Goal: Task Accomplishment & Management: Manage account settings

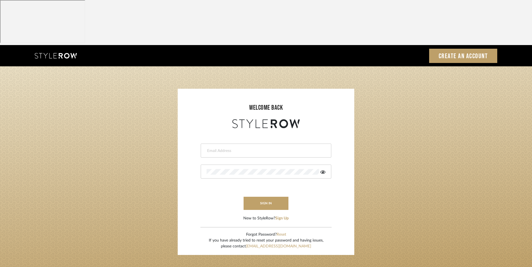
click at [269, 144] on div at bounding box center [266, 151] width 131 height 14
type input "info@dmaestheticsdecor.com"
click at [222, 165] on div at bounding box center [266, 172] width 131 height 14
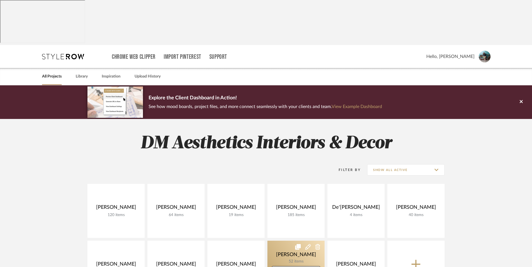
drag, startPoint x: 288, startPoint y: 206, endPoint x: 288, endPoint y: 209, distance: 3.4
click at [288, 241] on link at bounding box center [295, 268] width 57 height 54
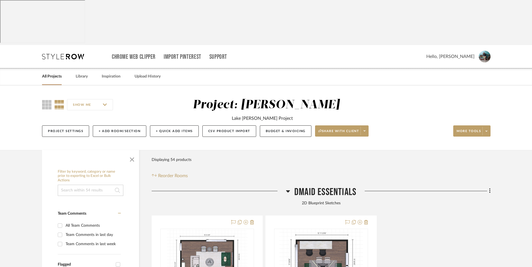
click at [287, 188] on icon at bounding box center [288, 191] width 4 height 7
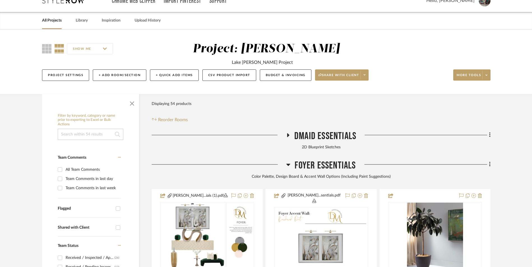
click at [289, 164] on icon at bounding box center [288, 165] width 4 height 2
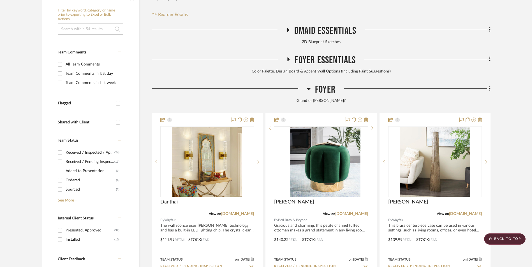
scroll to position [84, 0]
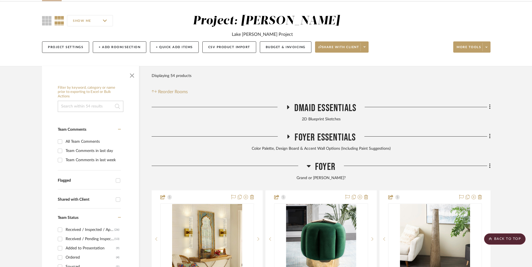
click at [288, 135] on icon at bounding box center [289, 137] width 2 height 4
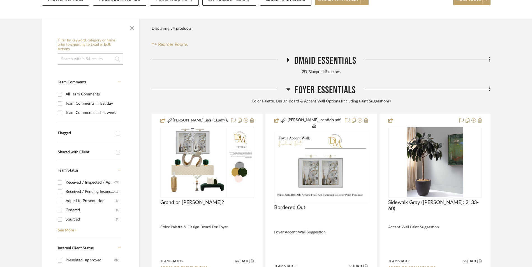
scroll to position [140, 0]
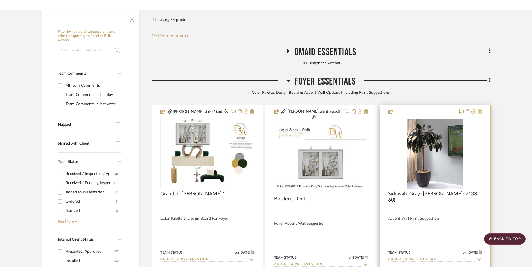
click at [480, 110] on icon at bounding box center [480, 112] width 4 height 4
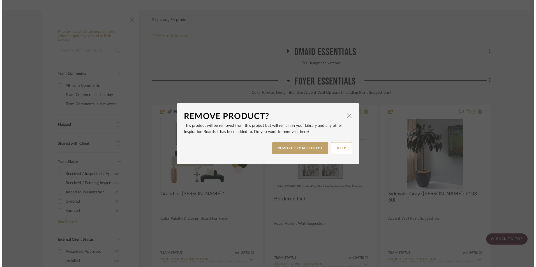
scroll to position [0, 0]
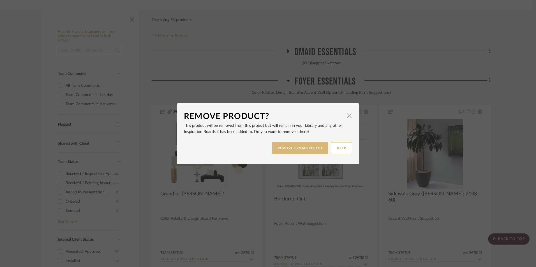
click at [313, 152] on button "REMOVE FROM PROJECT" at bounding box center [300, 148] width 56 height 12
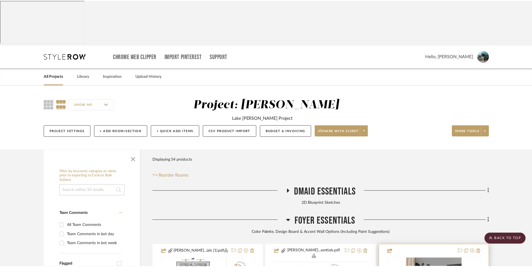
scroll to position [140, 0]
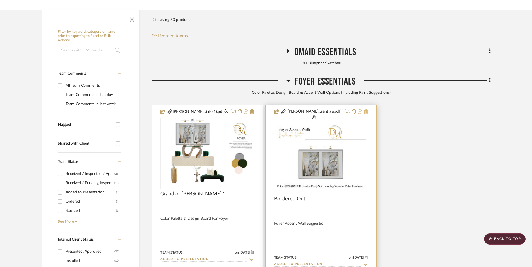
click at [368, 110] on icon at bounding box center [366, 112] width 4 height 4
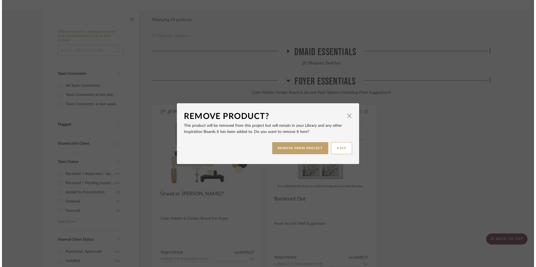
scroll to position [0, 0]
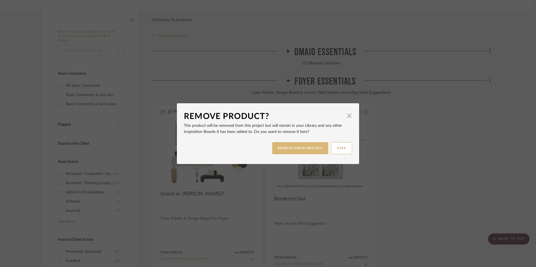
click at [314, 144] on button "REMOVE FROM PROJECT" at bounding box center [300, 148] width 56 height 12
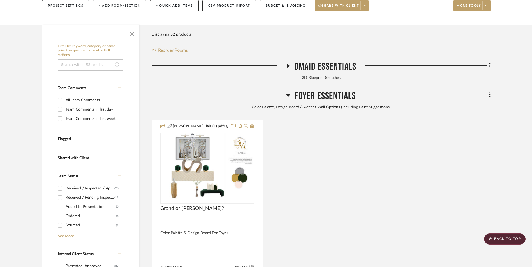
scroll to position [112, 0]
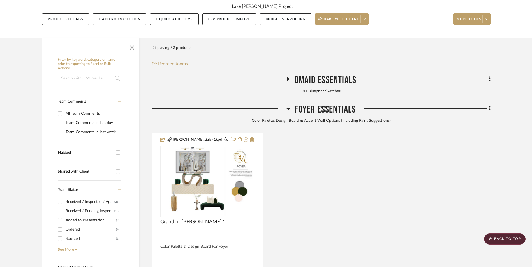
click at [289, 105] on icon at bounding box center [288, 108] width 4 height 7
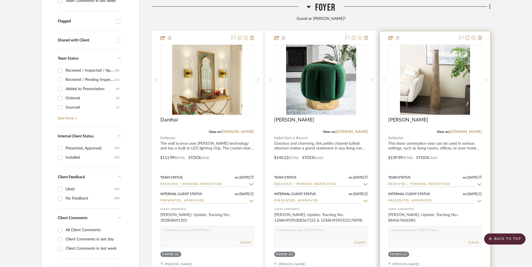
scroll to position [224, 0]
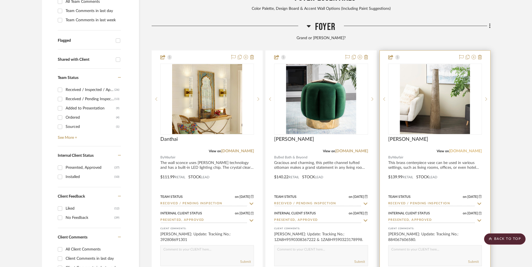
click at [471, 149] on link "[DOMAIN_NAME]" at bounding box center [465, 151] width 33 height 4
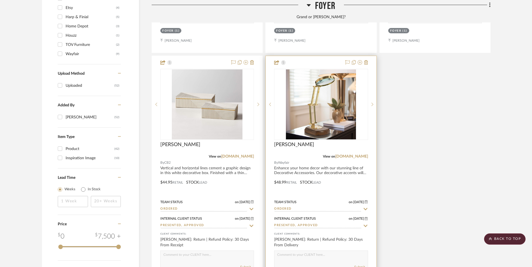
scroll to position [729, 0]
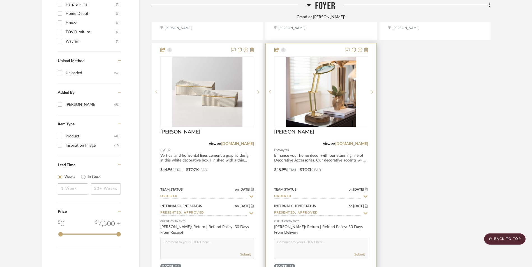
click at [0, 0] on img at bounding box center [0, 0] width 0 height 0
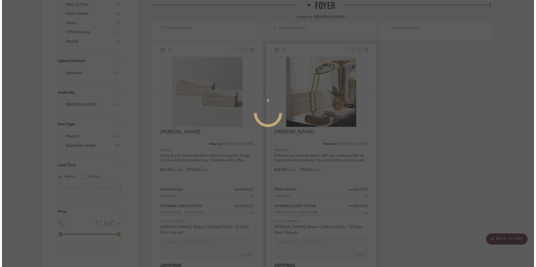
scroll to position [0, 0]
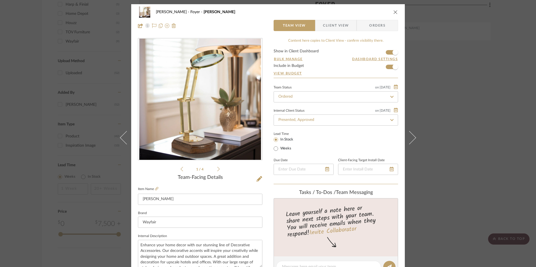
click at [314, 138] on div "Lead Time In Stock Weeks" at bounding box center [336, 141] width 124 height 22
click at [320, 96] on input "Ordered" at bounding box center [336, 96] width 124 height 11
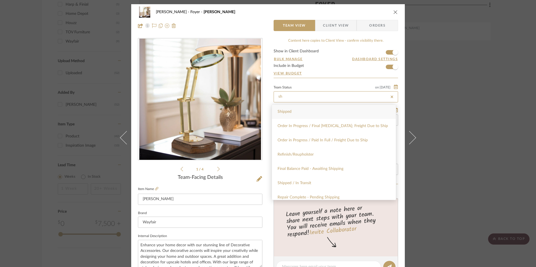
type input "sh"
click at [314, 113] on div "Shipped" at bounding box center [334, 112] width 124 height 14
type input "[DATE]"
type input "Shipped"
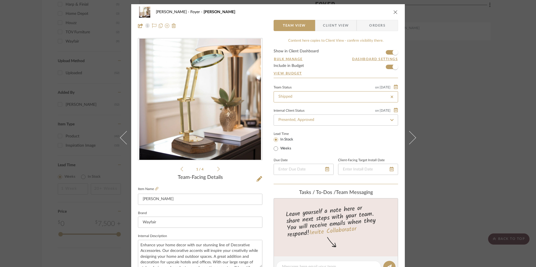
type input "[DATE]"
type input "Shipped"
click at [339, 28] on span "Client View" at bounding box center [336, 25] width 26 height 11
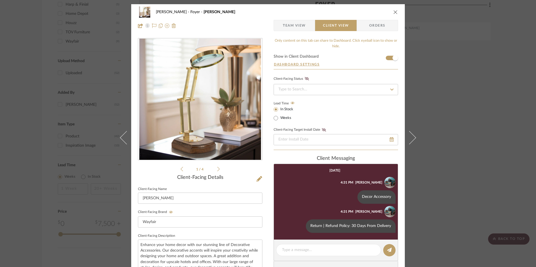
scroll to position [56, 0]
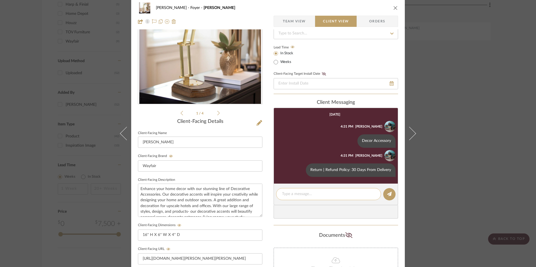
click at [314, 191] on textarea at bounding box center [328, 194] width 93 height 6
paste textarea "Update: Estimated Delivery by FedEx: [DATE]"
drag, startPoint x: 360, startPoint y: 194, endPoint x: 345, endPoint y: 194, distance: 14.3
click at [345, 194] on textarea "Update: Estimated Delivery by FedEx: [DATE]" at bounding box center [328, 197] width 93 height 12
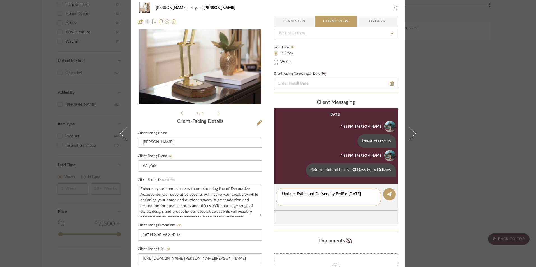
click at [304, 200] on textarea "Update: Estimated Delivery by FedEx: [DATE]" at bounding box center [328, 197] width 93 height 12
type textarea "Update: Estimated Delivery by FedEx: [DATE]"
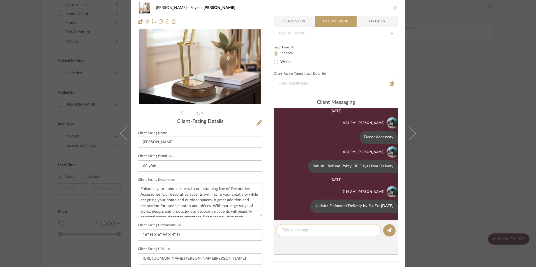
click at [298, 230] on textarea at bounding box center [328, 231] width 93 height 6
paste textarea "Update: Tracking No.: 723656680654"
drag, startPoint x: 346, startPoint y: 230, endPoint x: 319, endPoint y: 230, distance: 27.7
click at [319, 230] on textarea "Update: Tracking No.: 723656680654" at bounding box center [328, 231] width 93 height 6
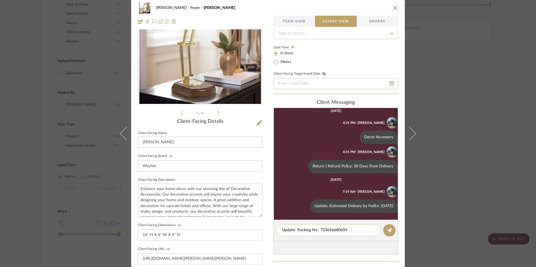
paste textarea "392872099201"
type textarea "Update: Tracking No.: 392872099201"
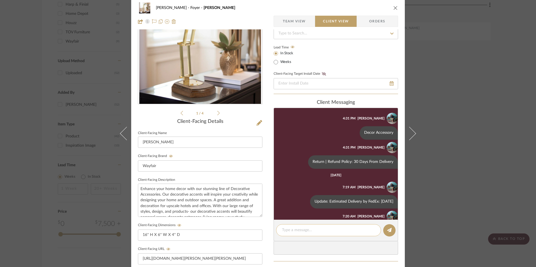
scroll to position [37, 0]
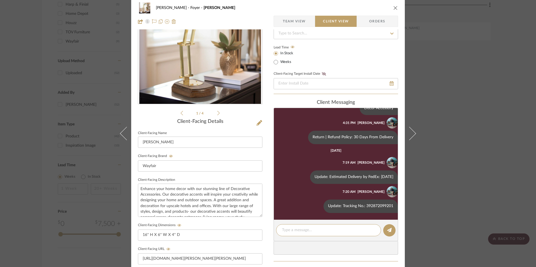
click at [391, 10] on div "[PERSON_NAME] [PERSON_NAME]" at bounding box center [268, 7] width 260 height 11
click at [395, 9] on icon "close" at bounding box center [395, 8] width 4 height 4
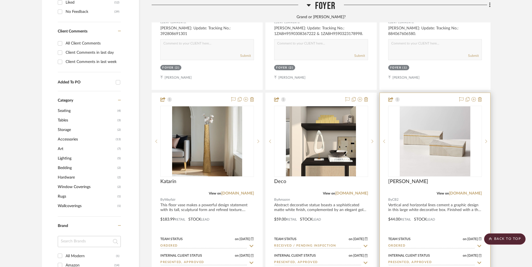
scroll to position [420, 0]
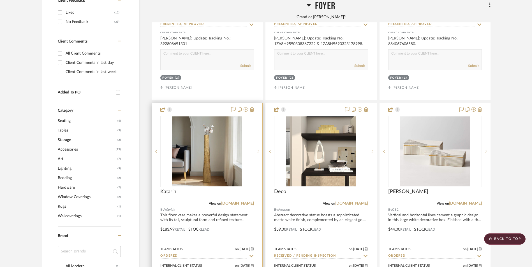
click at [215, 117] on img "0" at bounding box center [207, 152] width 70 height 70
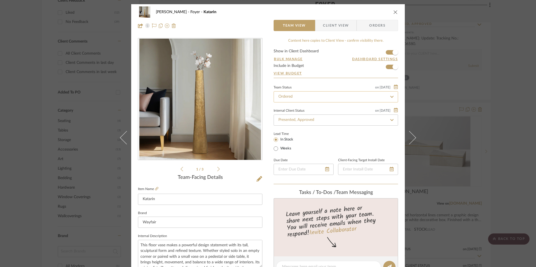
click at [336, 96] on input "Ordered" at bounding box center [336, 96] width 124 height 11
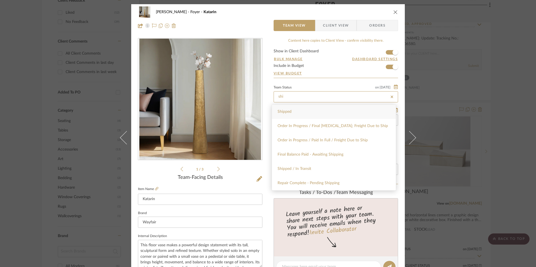
type input "shi"
click at [319, 114] on div "Shipped" at bounding box center [334, 112] width 124 height 14
type input "[DATE]"
type input "Shipped"
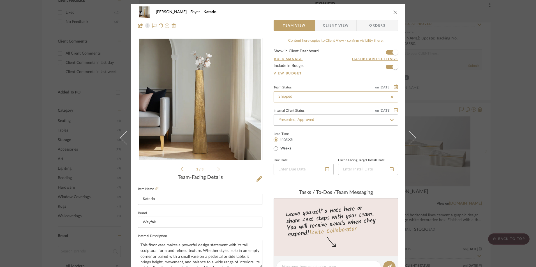
type input "[DATE]"
type input "Shipped"
click at [334, 25] on span "Client View" at bounding box center [336, 25] width 26 height 11
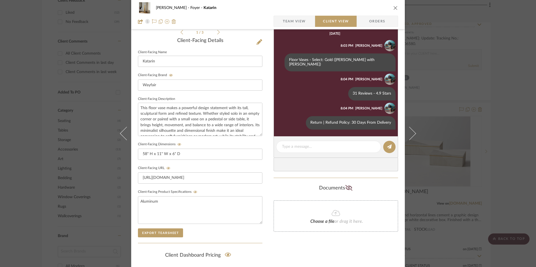
scroll to position [140, 0]
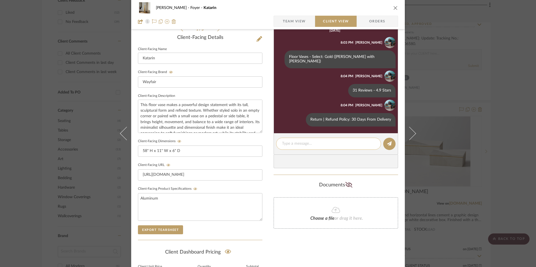
click at [322, 141] on textarea at bounding box center [328, 144] width 93 height 6
paste textarea "Update: Estimated Delivery by FedEx: [DATE]"
drag, startPoint x: 359, startPoint y: 138, endPoint x: 346, endPoint y: 138, distance: 13.5
click at [346, 141] on textarea "Update: Estimated Delivery by FedEx: [DATE]" at bounding box center [328, 147] width 93 height 12
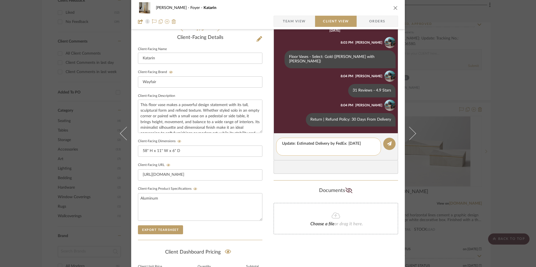
click at [303, 145] on textarea "Update: Estimated Delivery by FedEx: [DATE]" at bounding box center [328, 147] width 93 height 12
type textarea "Update: Estimated Delivery by FedEx: [DATE]"
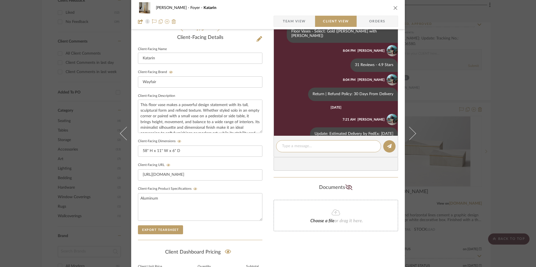
scroll to position [37, 0]
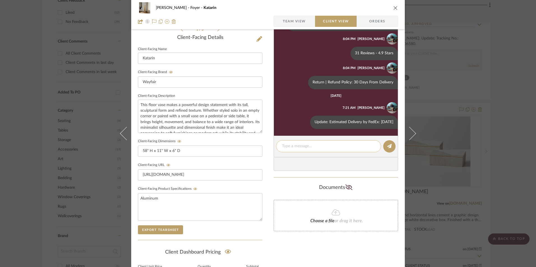
click at [296, 147] on textarea at bounding box center [328, 147] width 93 height 6
paste textarea "Update: Tracking No.: 723656680654"
drag, startPoint x: 345, startPoint y: 145, endPoint x: 318, endPoint y: 145, distance: 26.9
click at [318, 145] on textarea "Update: Tracking No.: 723656680654" at bounding box center [328, 147] width 93 height 6
paste textarea "392891622452"
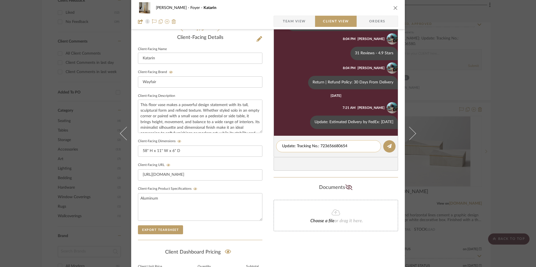
type textarea "Update: Tracking No.: 392891622452"
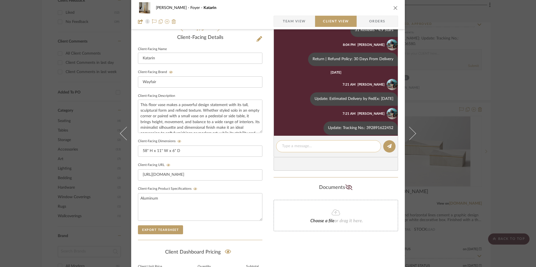
scroll to position [66, 0]
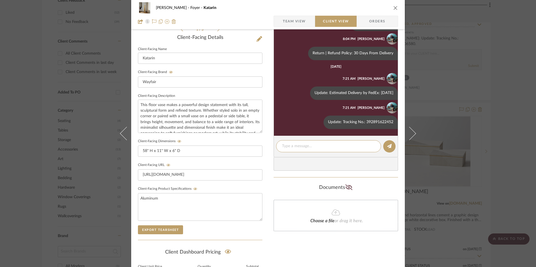
click at [393, 7] on icon "close" at bounding box center [395, 8] width 4 height 4
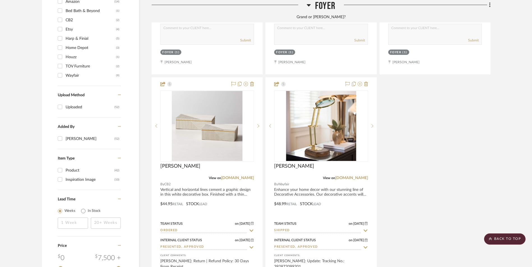
scroll to position [729, 0]
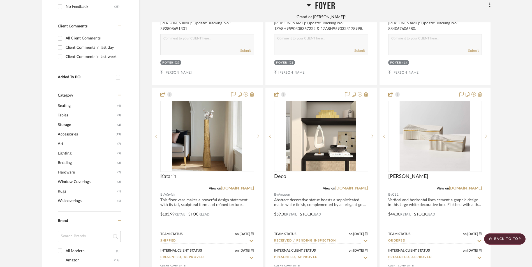
scroll to position [448, 0]
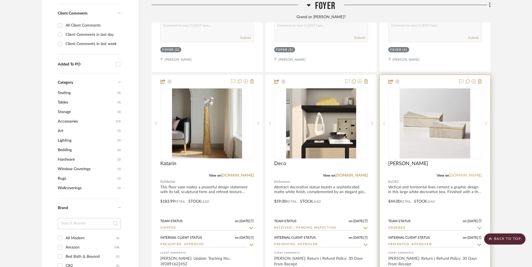
click at [473, 174] on link "[DOMAIN_NAME]" at bounding box center [465, 176] width 33 height 4
click at [424, 226] on input "Ordered" at bounding box center [431, 228] width 87 height 5
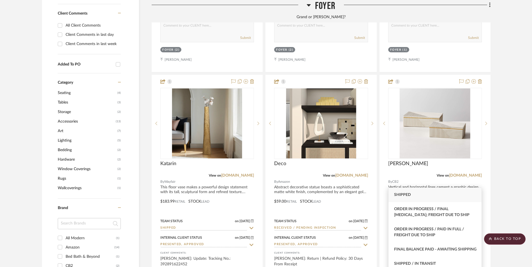
type input "ship"
click at [410, 194] on span "Shipped" at bounding box center [402, 195] width 17 height 4
type input "[DATE]"
type input "Shipped"
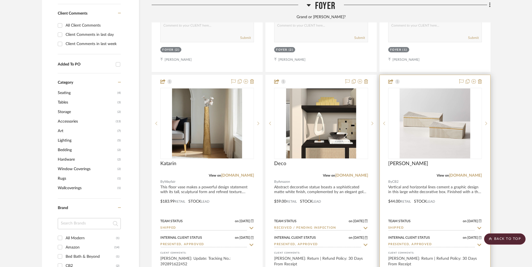
click at [434, 95] on img "0" at bounding box center [435, 124] width 70 height 70
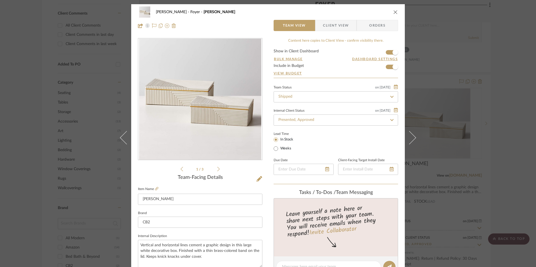
click at [334, 18] on div "[PERSON_NAME] Foyer [PERSON_NAME] I Team View Client View Orders" at bounding box center [268, 18] width 274 height 29
click at [336, 27] on span "Client View" at bounding box center [336, 25] width 26 height 11
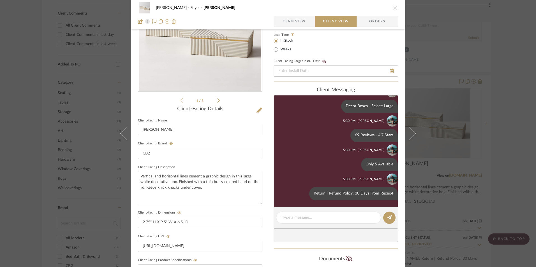
scroll to position [140, 0]
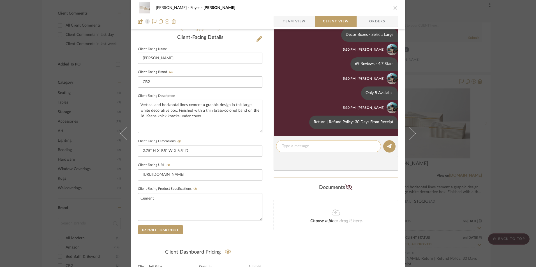
click at [315, 148] on textarea at bounding box center [328, 147] width 93 height 6
paste textarea "Update: Estimated Delivery by FedEx: [DATE]"
drag, startPoint x: 303, startPoint y: 152, endPoint x: 299, endPoint y: 152, distance: 3.9
click at [299, 152] on textarea "Update: Estimated Delivery by FedEx: [DATE]" at bounding box center [328, 150] width 93 height 12
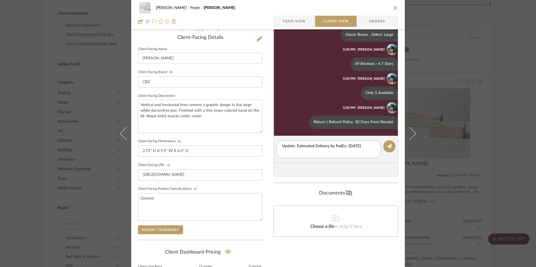
drag, startPoint x: 265, startPoint y: 149, endPoint x: 264, endPoint y: 142, distance: 6.2
click at [264, 142] on div "[PERSON_NAME] Foyer Chelsea I Team View Client View Orders 1 / 3 Client-Facing …" at bounding box center [268, 97] width 274 height 467
click at [326, 149] on textarea "Update: Estimated Delivery by FedEx: [DATE]" at bounding box center [328, 150] width 93 height 12
click at [324, 153] on textarea "Update: Estimated Delivery by FedEx: [DATE]" at bounding box center [328, 150] width 93 height 12
type textarea "Update: Estimated Delivery by FedEx: [DATE]."
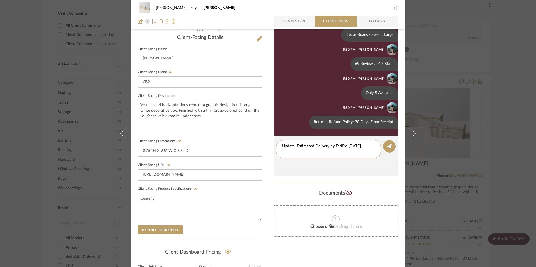
drag, startPoint x: 325, startPoint y: 153, endPoint x: 267, endPoint y: 144, distance: 57.8
click at [267, 144] on div "[PERSON_NAME] Foyer Chelsea I Team View Client View Orders 1 / 3 Client-Facing …" at bounding box center [268, 97] width 274 height 467
click at [335, 154] on textarea "Update: Estimated Delivery by FedEx: [DATE]." at bounding box center [328, 150] width 93 height 12
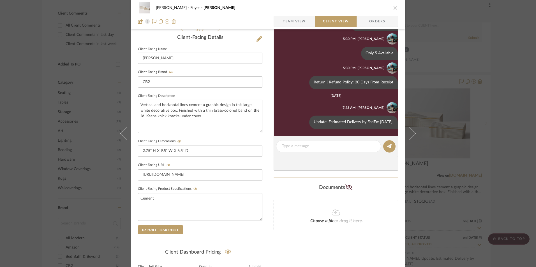
click at [394, 5] on button "close" at bounding box center [395, 7] width 5 height 5
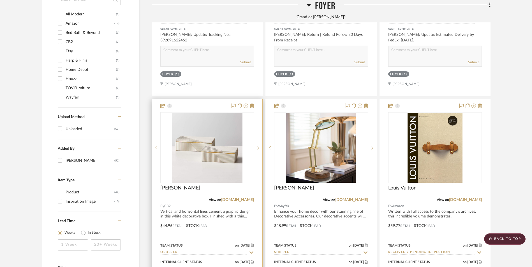
scroll to position [757, 0]
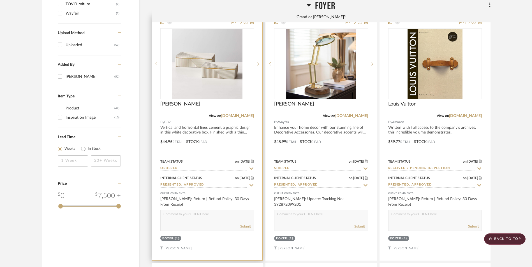
click at [189, 166] on input "Ordered" at bounding box center [203, 168] width 87 height 5
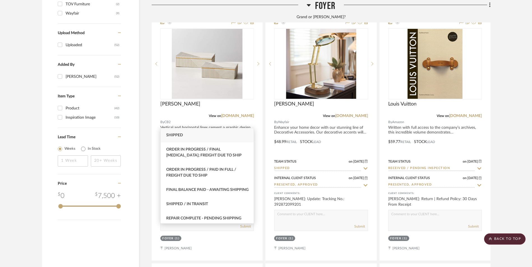
type input "shi"
click at [188, 133] on div "Shipped" at bounding box center [207, 135] width 93 height 14
type input "[DATE]"
type input "Shipped"
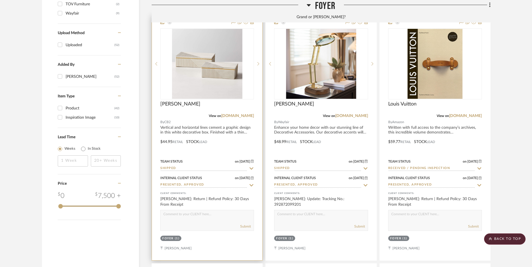
click at [0, 0] on img at bounding box center [0, 0] width 0 height 0
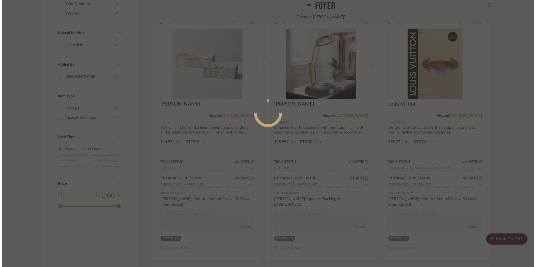
scroll to position [0, 0]
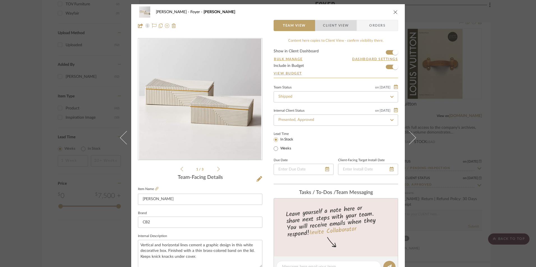
click at [342, 27] on span "Client View" at bounding box center [336, 25] width 26 height 11
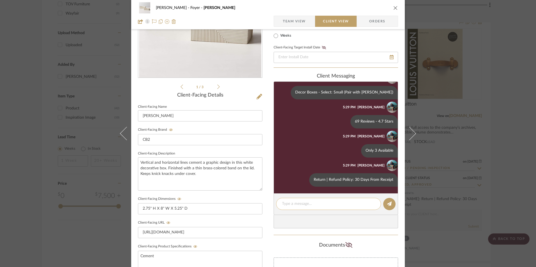
scroll to position [140, 0]
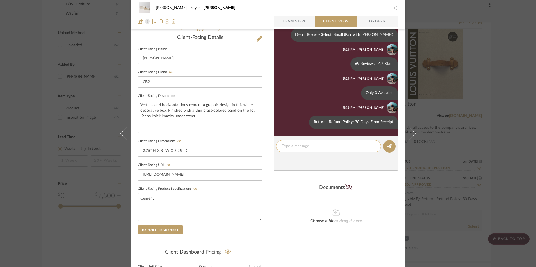
click at [316, 147] on textarea at bounding box center [328, 147] width 93 height 6
paste textarea "Update: Estimated Delivery by FedEx: [DATE]."
type textarea "Update: Estimated Delivery by FedEx: [DATE]."
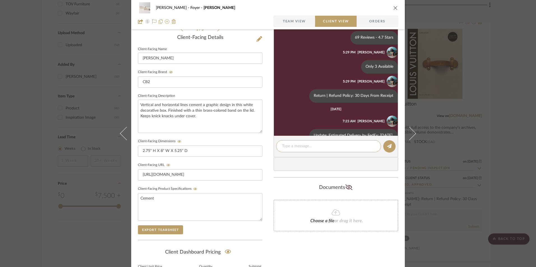
scroll to position [66, 0]
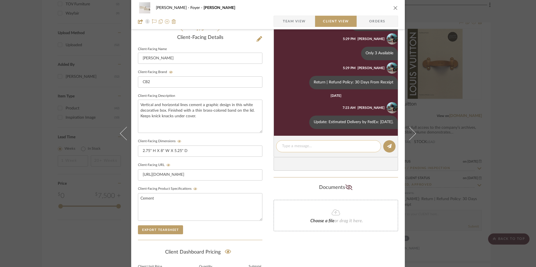
click at [328, 149] on textarea at bounding box center [328, 147] width 93 height 6
paste textarea "Update: Tracking No.: 723656680654"
drag, startPoint x: 345, startPoint y: 146, endPoint x: 318, endPoint y: 145, distance: 27.2
click at [318, 145] on textarea "Update: Tracking No.: 723656680654" at bounding box center [328, 147] width 93 height 6
paste textarea "479853870580"
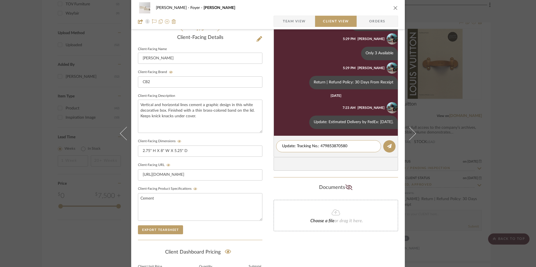
drag, startPoint x: 357, startPoint y: 147, endPoint x: 243, endPoint y: 145, distance: 113.5
click at [233, 145] on div "[PERSON_NAME] Foyer [PERSON_NAME] Team View Client View Orders 1 / 3 Client-Fac…" at bounding box center [268, 97] width 274 height 467
type textarea "Update: Tracking No.: 479853870580"
click at [387, 146] on icon at bounding box center [389, 146] width 4 height 4
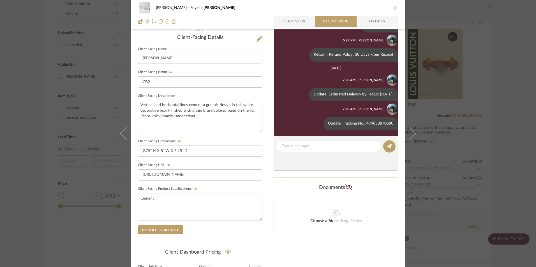
scroll to position [96, 0]
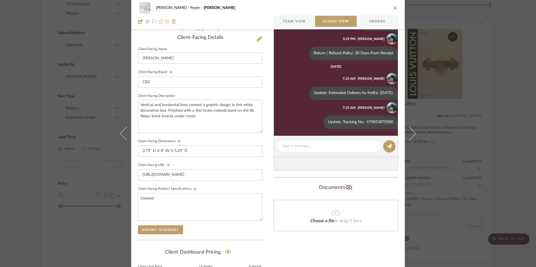
click at [508, 133] on div "[PERSON_NAME] Foyer [PERSON_NAME] Team View Client View Orders 1 / 3 Client-Fac…" at bounding box center [268, 133] width 536 height 267
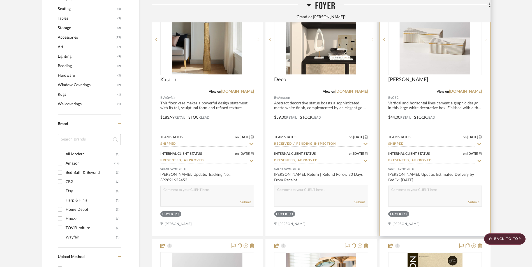
scroll to position [476, 0]
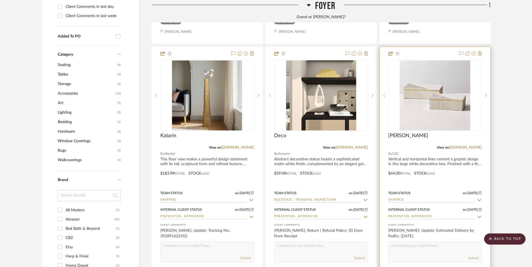
click at [439, 66] on img "0" at bounding box center [435, 96] width 70 height 70
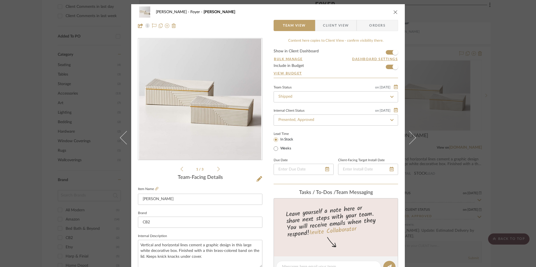
click at [332, 25] on span "Client View" at bounding box center [336, 25] width 26 height 11
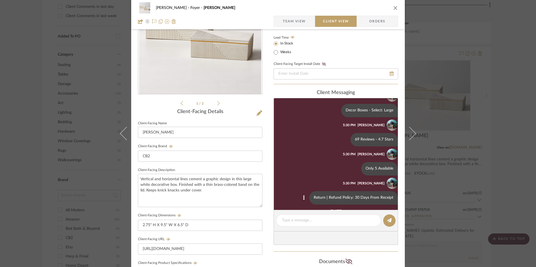
scroll to position [66, 0]
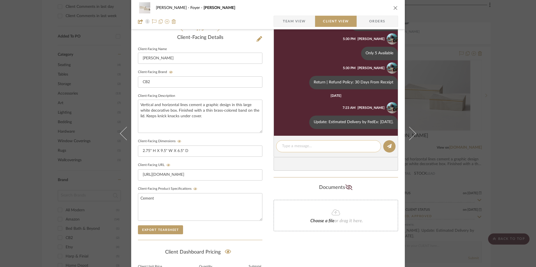
click at [316, 144] on textarea at bounding box center [328, 147] width 93 height 6
paste textarea "Update: Tracking No.: 479853870580"
type textarea "Update: Tracking No.: 479853870580"
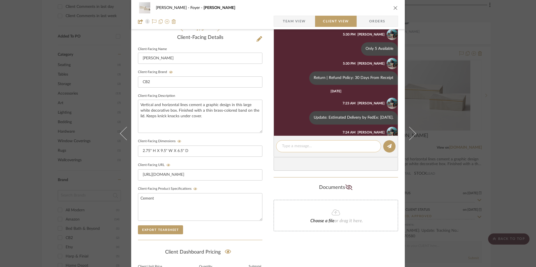
scroll to position [96, 0]
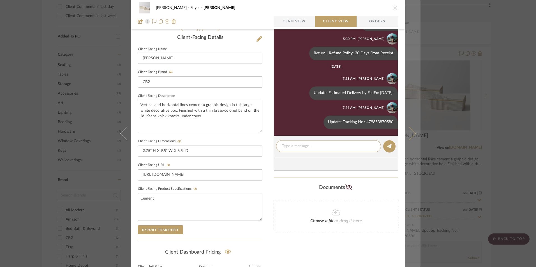
click at [393, 6] on icon "close" at bounding box center [395, 8] width 4 height 4
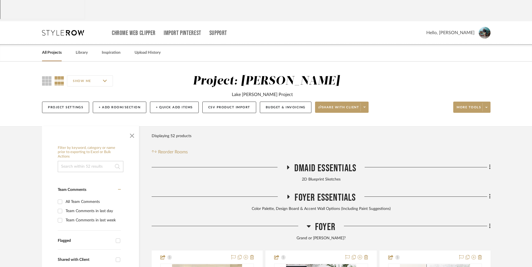
scroll to position [0, 0]
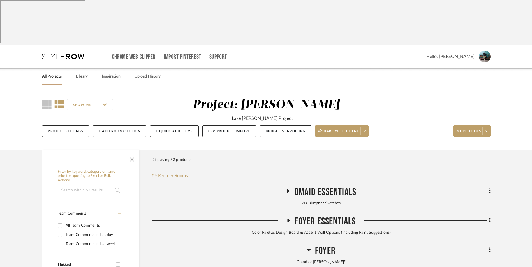
click at [52, 73] on link "All Projects" at bounding box center [52, 77] width 20 height 8
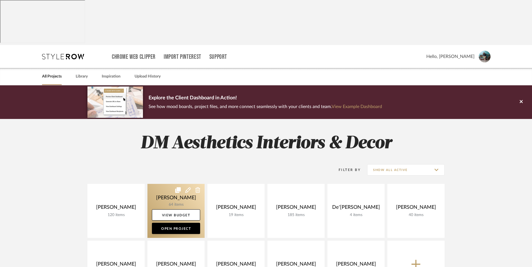
click at [166, 184] on link at bounding box center [175, 211] width 57 height 54
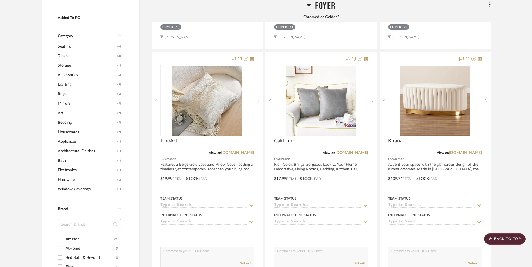
scroll to position [589, 0]
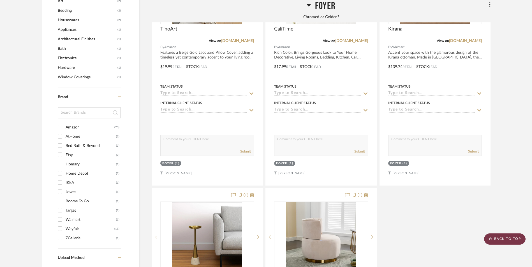
click at [505, 242] on scroll-to-top-button "BACK TO TOP" at bounding box center [504, 239] width 41 height 11
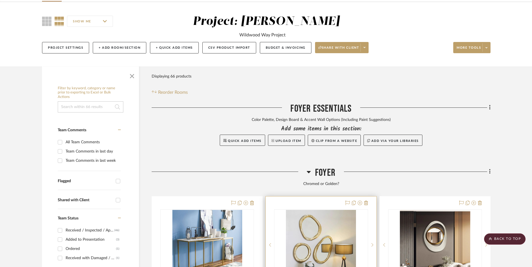
scroll to position [0, 0]
